Goal: Navigation & Orientation: Go to known website

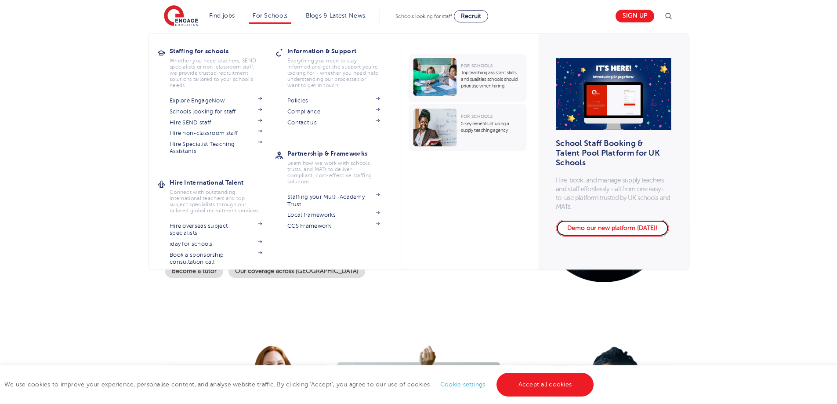
click at [597, 228] on link "Demo our new platform [DATE]!" at bounding box center [612, 228] width 113 height 17
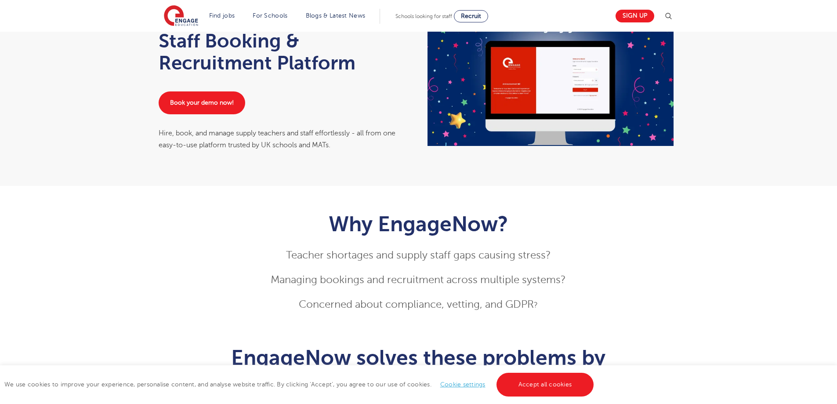
scroll to position [132, 0]
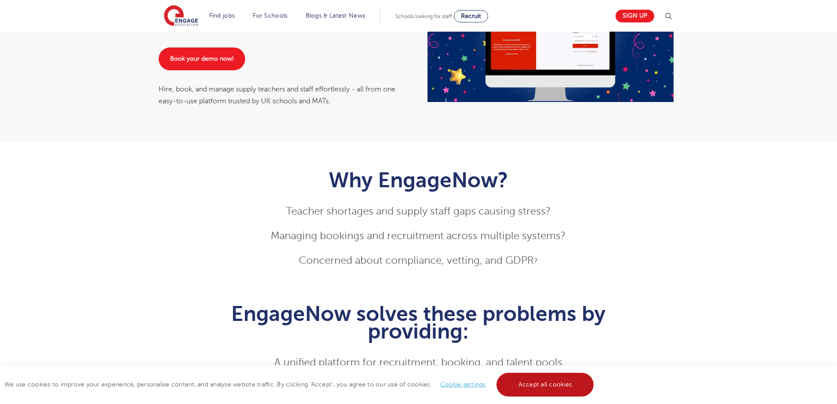
click at [546, 383] on link "Accept all cookies" at bounding box center [544, 384] width 97 height 24
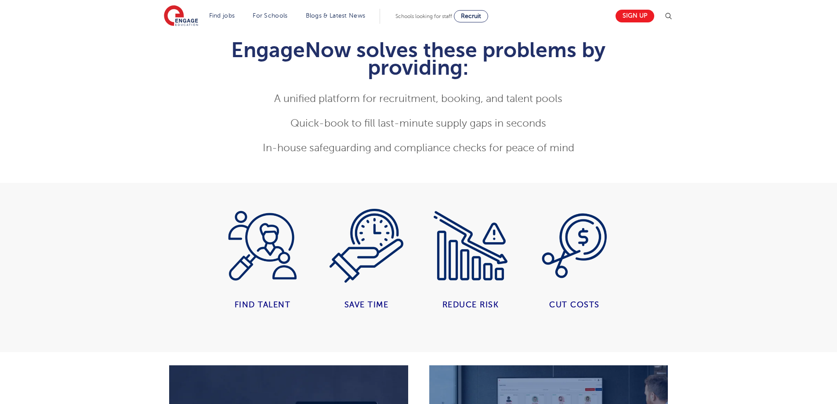
scroll to position [527, 0]
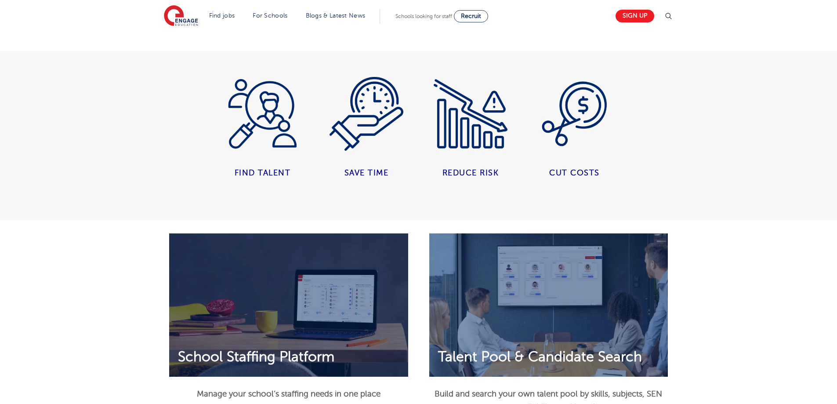
click at [321, 292] on img at bounding box center [288, 304] width 239 height 143
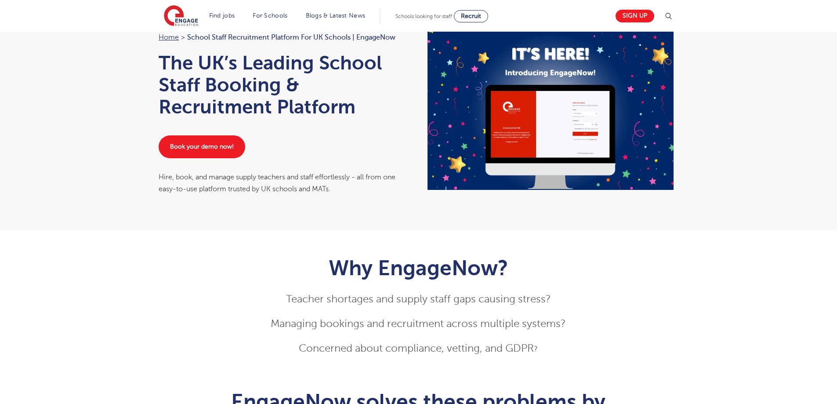
scroll to position [0, 0]
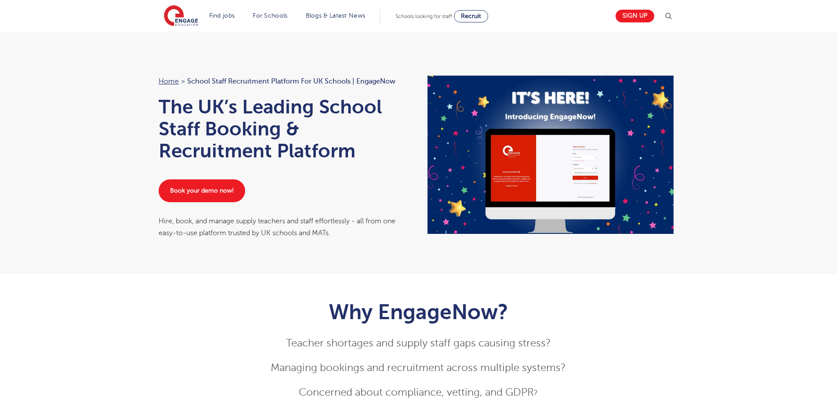
click at [527, 162] on img at bounding box center [550, 155] width 246 height 158
